Goal: Download file/media

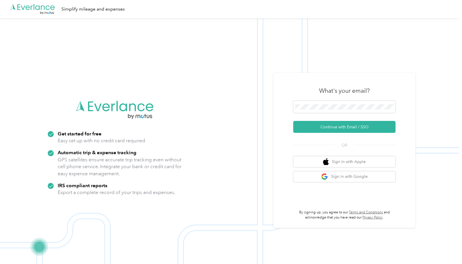
click at [340, 133] on div "What's your email? Continue with Email / SSO OR Sign in with Apple Sign in with…" at bounding box center [344, 150] width 102 height 139
click at [339, 128] on button "Continue with Email / SSO" at bounding box center [344, 127] width 102 height 12
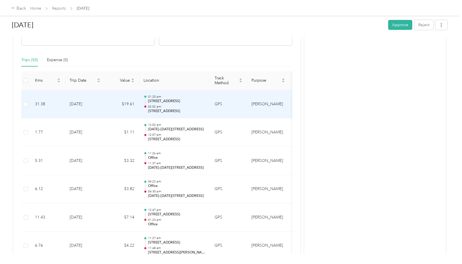
scroll to position [91, 0]
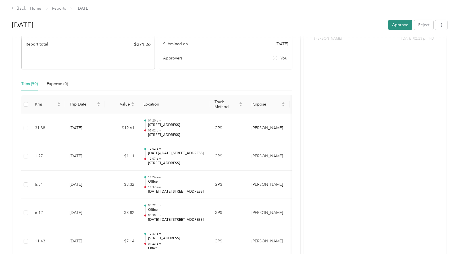
click at [404, 24] on button "Approve" at bounding box center [400, 25] width 24 height 10
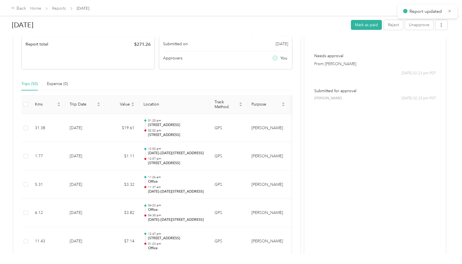
scroll to position [94, 0]
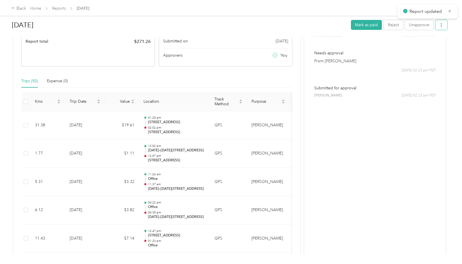
click at [442, 25] on icon "button" at bounding box center [441, 25] width 1 height 4
click at [423, 46] on span "Download" at bounding box center [428, 46] width 19 height 6
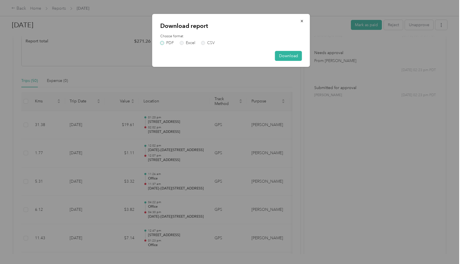
click at [161, 43] on label "PDF" at bounding box center [167, 43] width 14 height 4
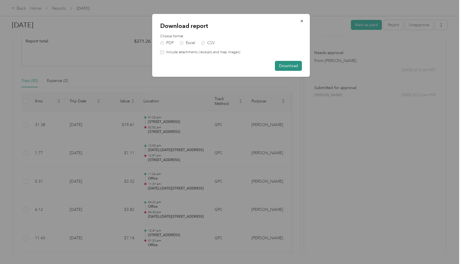
click at [289, 67] on button "Download" at bounding box center [288, 66] width 27 height 10
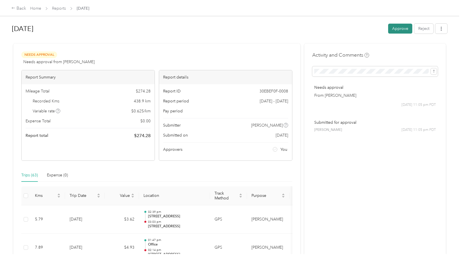
click at [405, 28] on button "Approve" at bounding box center [400, 29] width 24 height 10
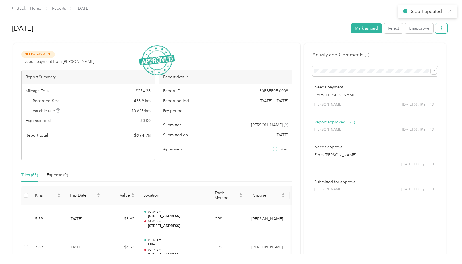
click at [442, 30] on icon "button" at bounding box center [441, 28] width 1 height 4
drag, startPoint x: 424, startPoint y: 51, endPoint x: 412, endPoint y: 52, distance: 11.4
click at [424, 51] on span "Download" at bounding box center [428, 50] width 19 height 6
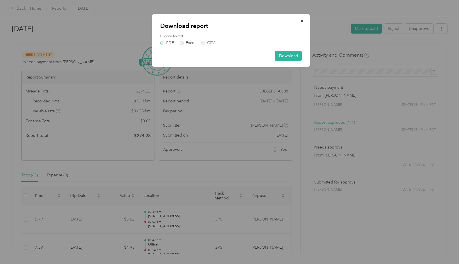
click at [163, 43] on label "PDF" at bounding box center [167, 43] width 14 height 4
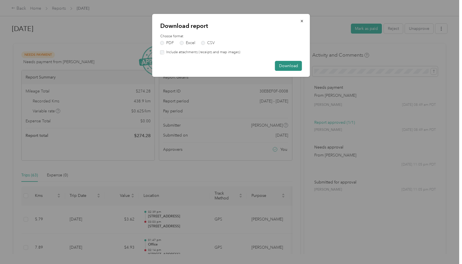
click at [296, 65] on button "Download" at bounding box center [288, 66] width 27 height 10
